Goal: Task Accomplishment & Management: Manage account settings

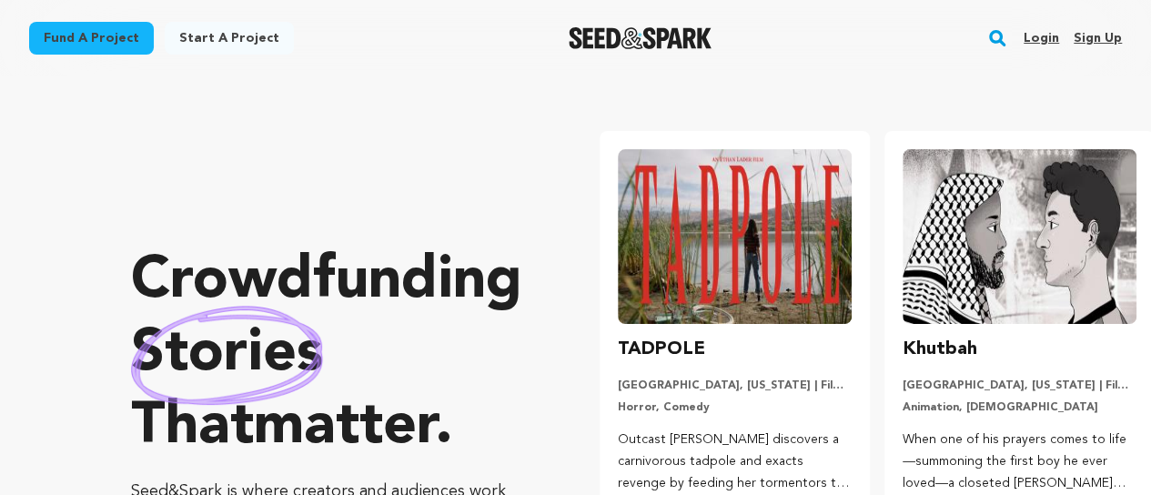
scroll to position [0, 299]
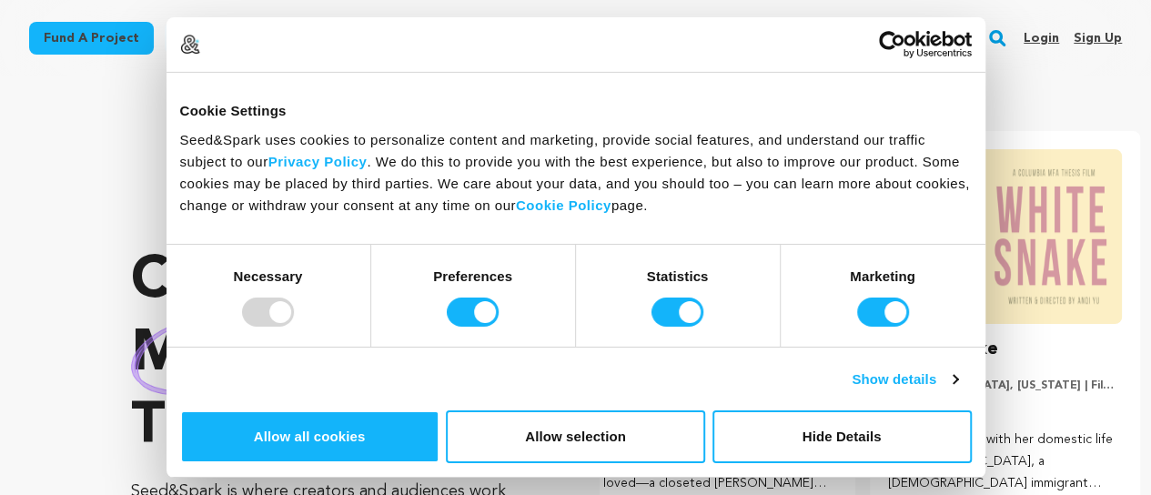
click at [1050, 35] on link "Login" at bounding box center [1041, 38] width 35 height 29
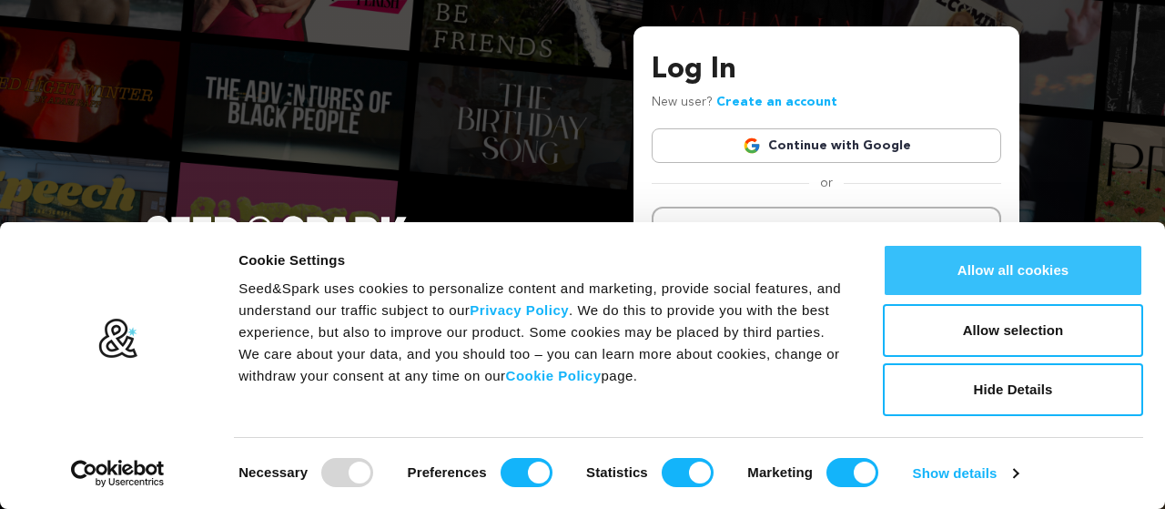
click at [937, 266] on button "Allow all cookies" at bounding box center [1013, 270] width 260 height 53
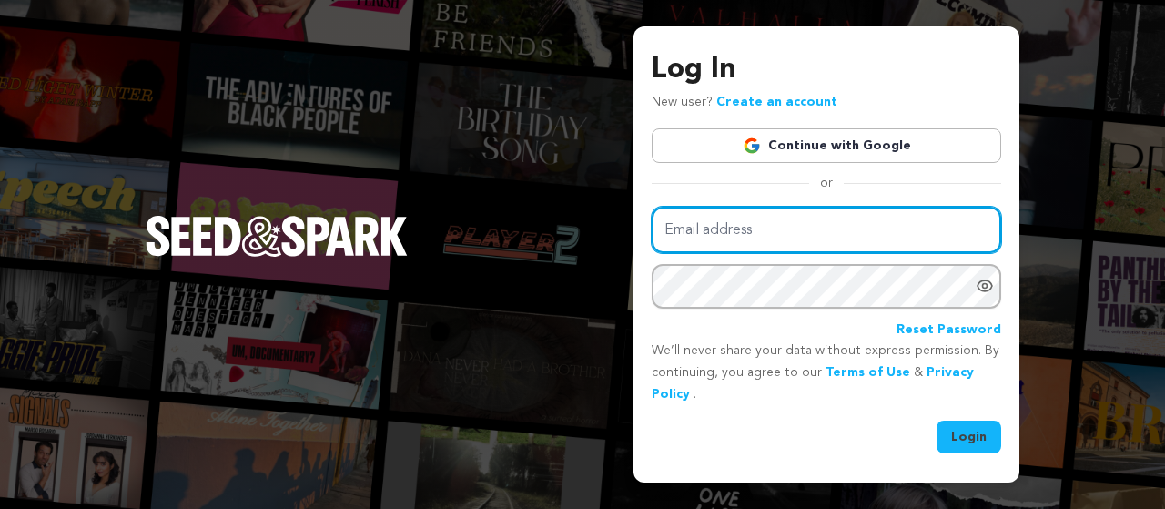
click at [837, 212] on input "Email address" at bounding box center [826, 230] width 349 height 46
type input "primalcarsukltd@gmail.com"
click at [895, 234] on input "primalcarsukltd@gmail.com" at bounding box center [826, 230] width 349 height 46
click at [956, 216] on input "primalcarsukltd@gmail.com" at bounding box center [826, 230] width 349 height 46
drag, startPoint x: 956, startPoint y: 216, endPoint x: 560, endPoint y: 274, distance: 401.0
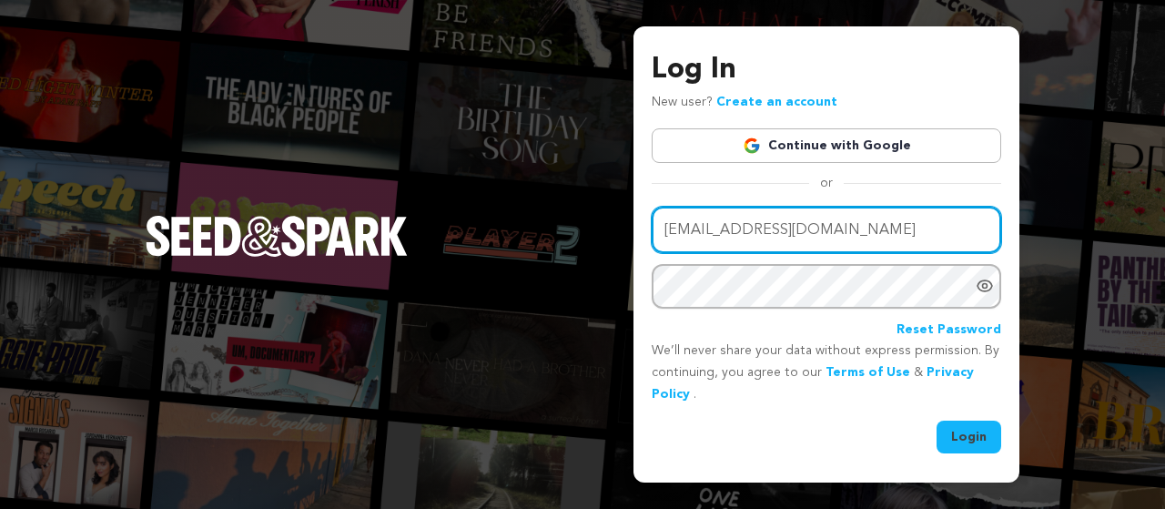
click at [560, 274] on div "Log In New user? Create an account Continue with Google or Email address primal…" at bounding box center [582, 254] width 1165 height 509
click at [761, 236] on input "Email address" at bounding box center [826, 230] width 349 height 46
drag, startPoint x: 730, startPoint y: 228, endPoint x: 626, endPoint y: 232, distance: 103.8
click at [626, 232] on div "Log In New user? Create an account Continue with Google or Email address primal…" at bounding box center [582, 254] width 1165 height 509
paste input "https://seedandspark.com/user/luxykitchen"
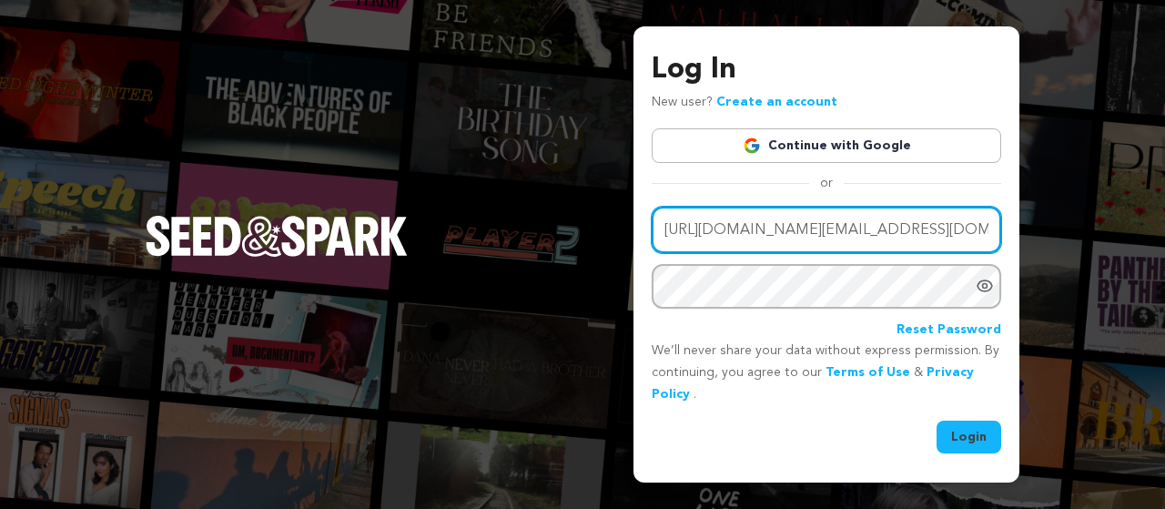
click at [835, 228] on input "https://seedandspark.com/user/luxykitchensukltd@gmail.com" at bounding box center [826, 230] width 349 height 46
click at [833, 227] on input "cukltd@gmail.com" at bounding box center [826, 230] width 349 height 46
click at [672, 225] on input "cukltd@gmail.com" at bounding box center [826, 230] width 349 height 46
click at [883, 221] on input "primalcarsukltd@gmail.com" at bounding box center [826, 230] width 349 height 46
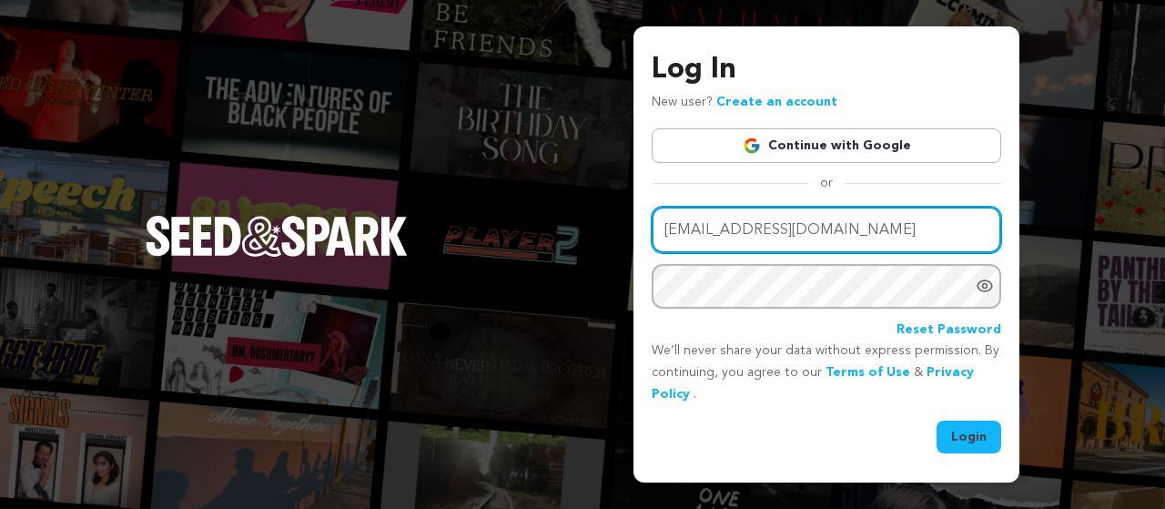
type input "primalcarsukltd@gmail.com"
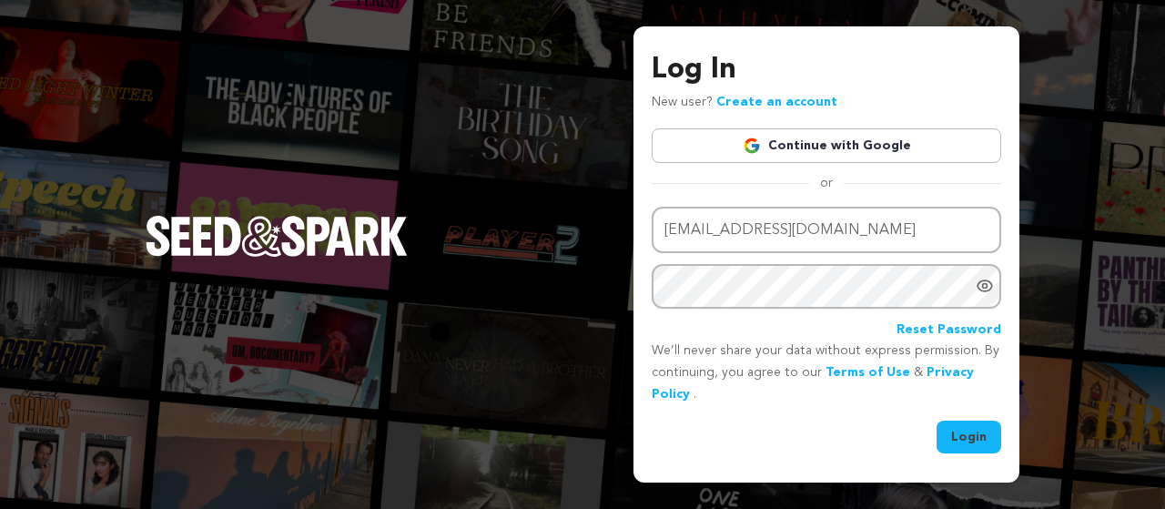
click at [988, 283] on icon "Show password as plain text. Warning: this will display your password on the sc…" at bounding box center [985, 286] width 18 height 18
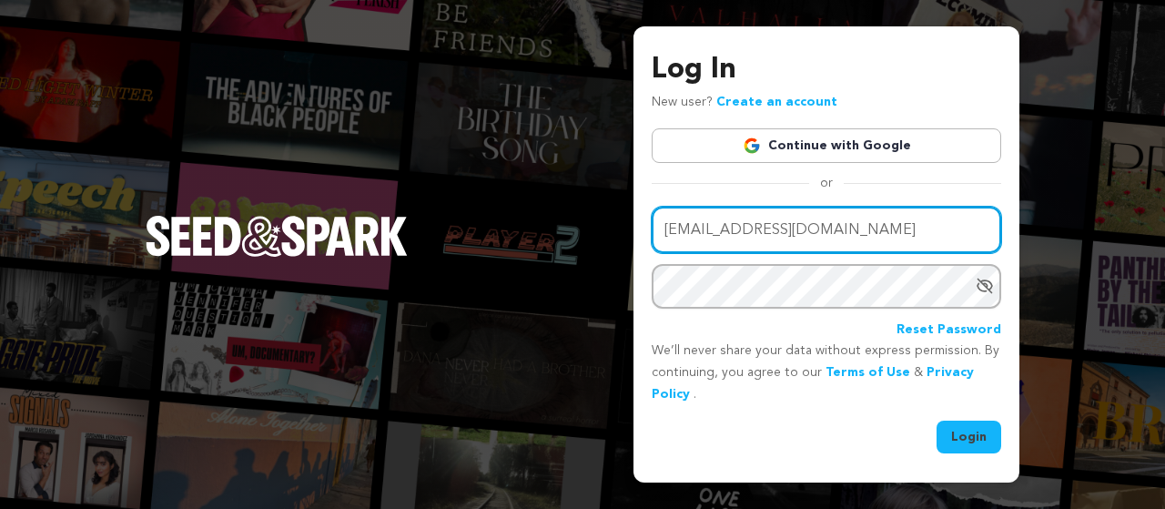
drag, startPoint x: 663, startPoint y: 230, endPoint x: 731, endPoint y: 232, distance: 68.3
click at [731, 232] on input "primalcarsukltd@gmail.com" at bounding box center [826, 230] width 349 height 46
click at [920, 228] on input "primalcarsukltd@gmail.com" at bounding box center [826, 230] width 349 height 46
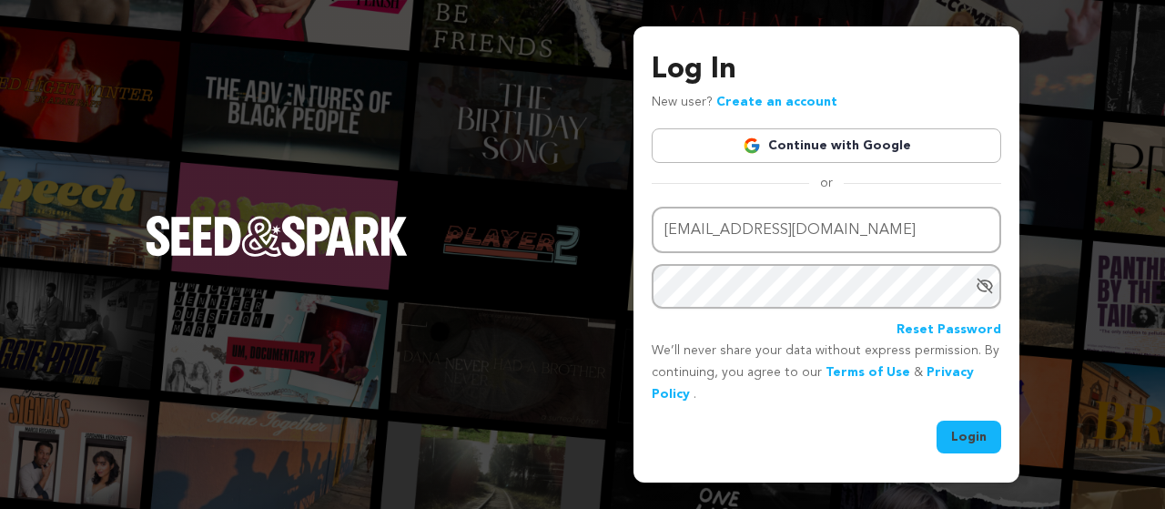
click at [972, 444] on button "Login" at bounding box center [968, 436] width 65 height 33
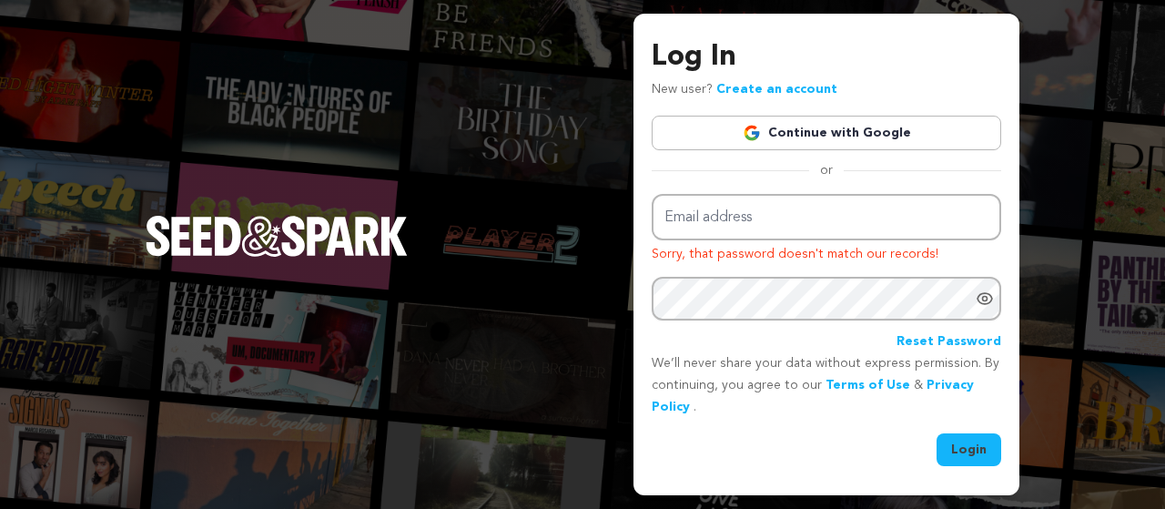
click at [823, 315] on div "Email address Sorry, that password doesn't match our records! Password Reset Pa…" at bounding box center [826, 329] width 349 height 271
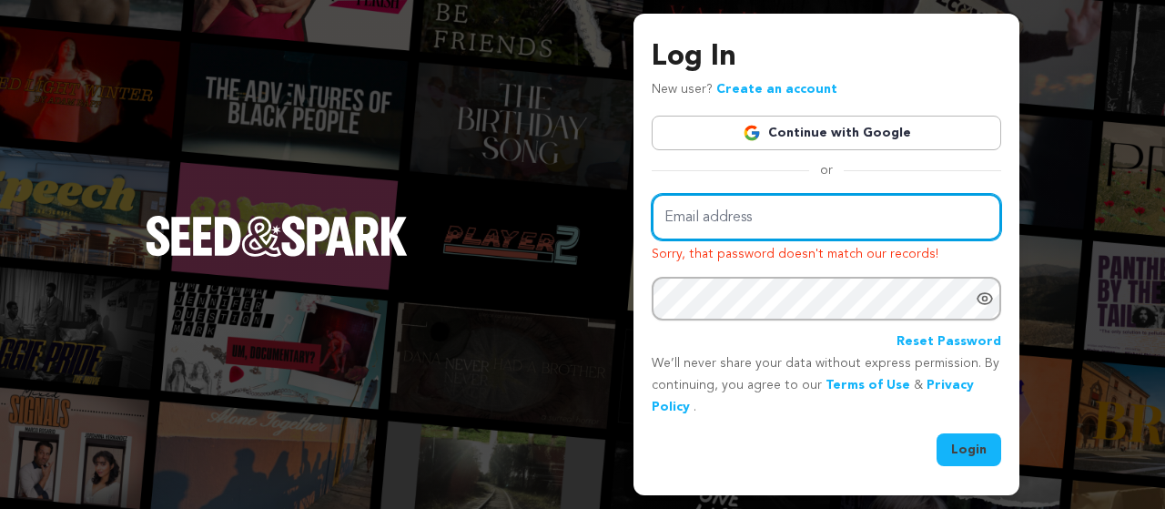
click at [814, 219] on input "Email address" at bounding box center [826, 217] width 349 height 46
type input "primalcarsukltd@gmail.com"
drag, startPoint x: 672, startPoint y: 220, endPoint x: 728, endPoint y: 216, distance: 56.6
click at [728, 216] on input "primalcarsukltd@gmail.com" at bounding box center [826, 217] width 349 height 46
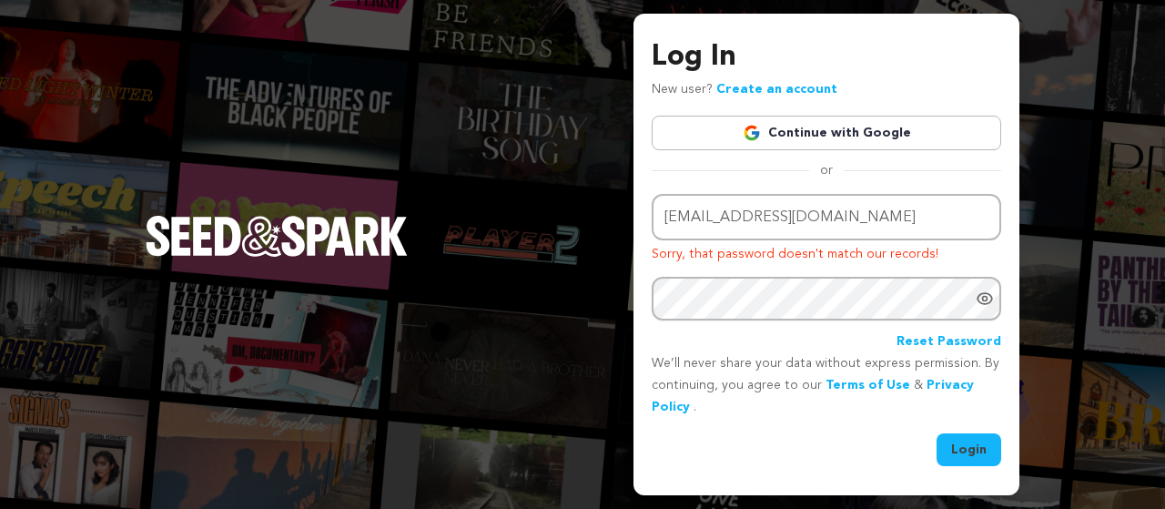
click at [990, 300] on icon "Show password as plain text. Warning: this will display your password on the sc…" at bounding box center [984, 298] width 15 height 11
click at [976, 445] on button "Login" at bounding box center [968, 449] width 65 height 33
drag, startPoint x: 0, startPoint y: 0, endPoint x: 976, endPoint y: 445, distance: 1072.3
click at [976, 445] on button "Login" at bounding box center [968, 449] width 65 height 33
